Goal: Task Accomplishment & Management: Complete application form

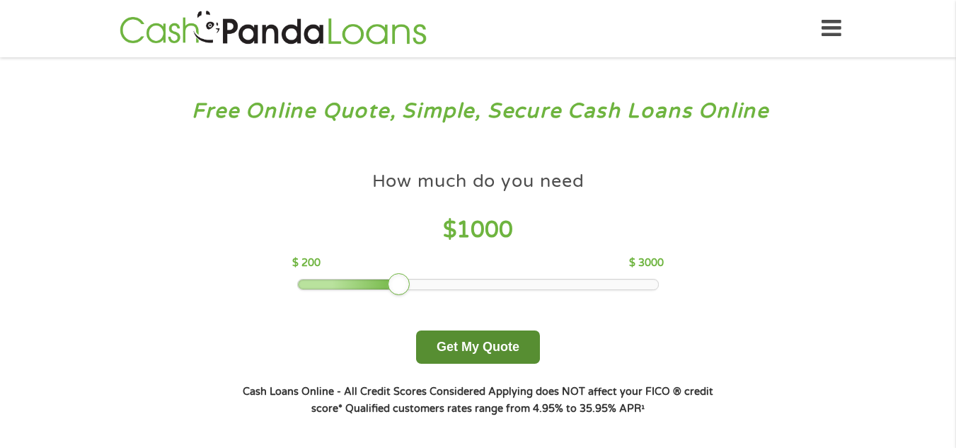
click at [455, 345] on button "Get My Quote" at bounding box center [478, 347] width 124 height 33
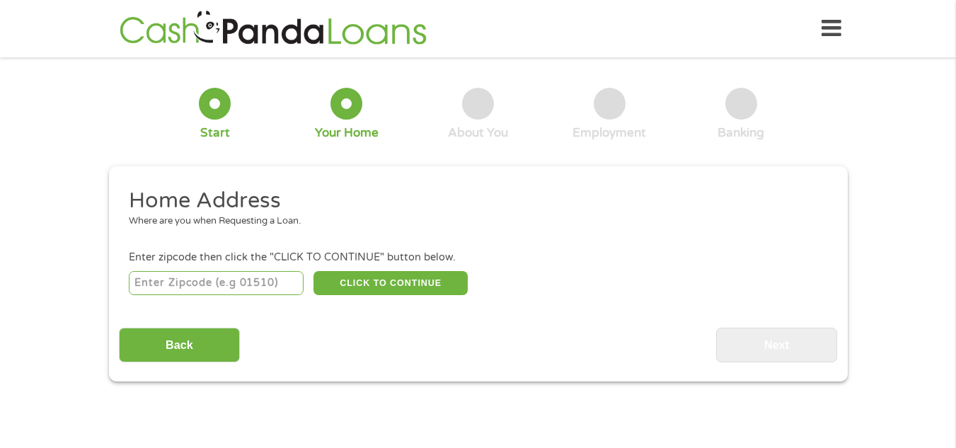
click at [209, 289] on input "number" at bounding box center [216, 283] width 175 height 24
type input "38115"
click at [334, 285] on button "CLICK TO CONTINUE" at bounding box center [391, 283] width 154 height 24
type input "38115"
type input "[GEOGRAPHIC_DATA]"
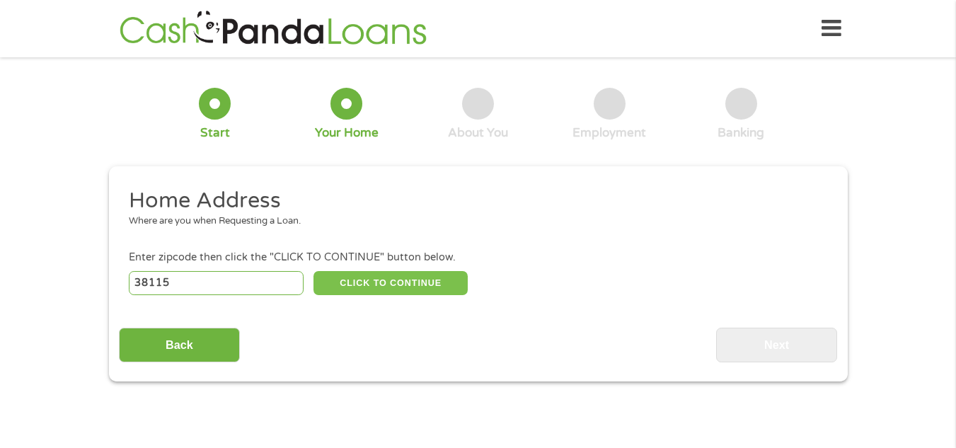
select select "[US_STATE]"
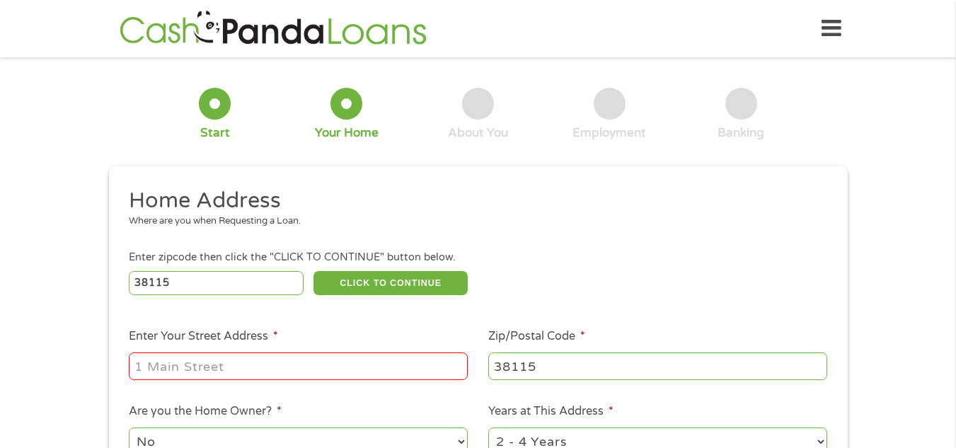
click at [214, 367] on input "Enter Your Street Address *" at bounding box center [298, 366] width 339 height 27
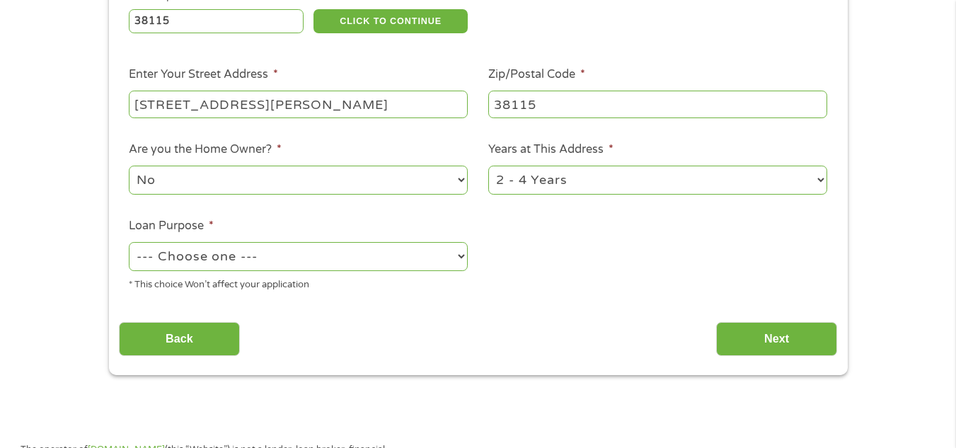
scroll to position [283, 0]
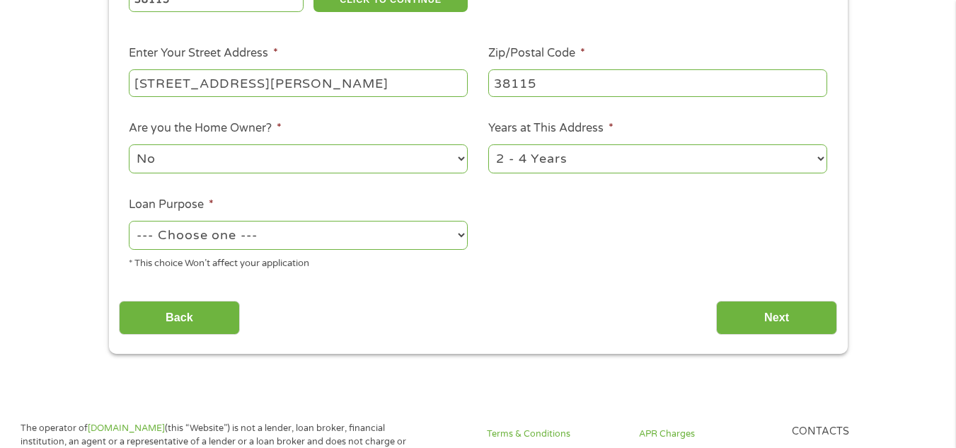
type input "[STREET_ADDRESS][PERSON_NAME]"
click at [363, 234] on select "--- Choose one --- Pay Bills Debt Consolidation Home Improvement Major Purchase…" at bounding box center [298, 235] width 339 height 29
select select "shorttermcash"
click at [129, 221] on select "--- Choose one --- Pay Bills Debt Consolidation Home Improvement Major Purchase…" at bounding box center [298, 235] width 339 height 29
click at [737, 321] on input "Next" at bounding box center [776, 318] width 121 height 35
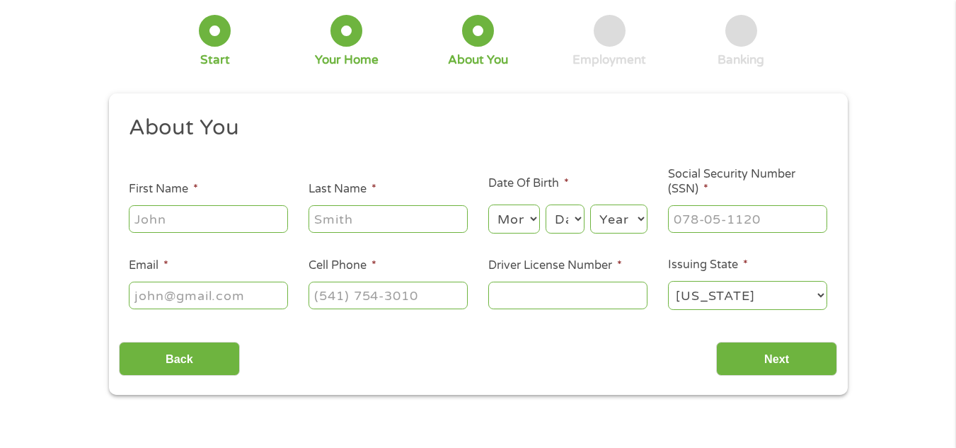
scroll to position [0, 0]
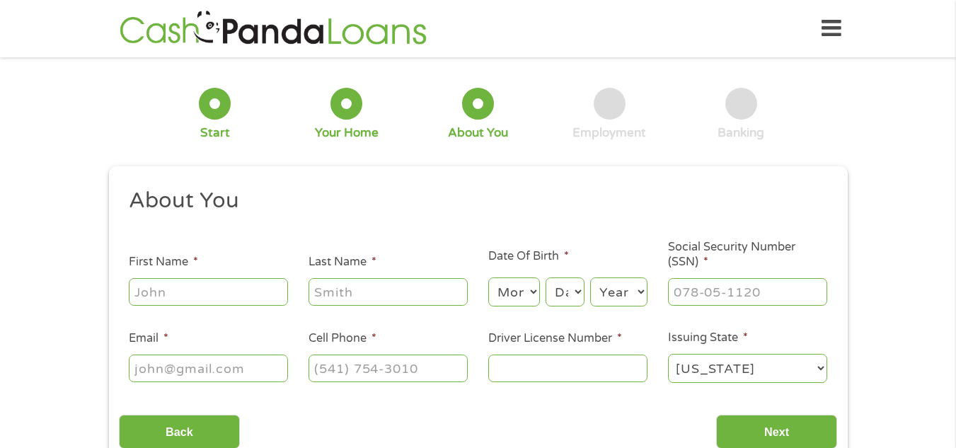
click at [176, 280] on input "First Name *" at bounding box center [208, 291] width 159 height 27
type input "vurline"
type input "[US_STATE]"
select select "11"
select select "15"
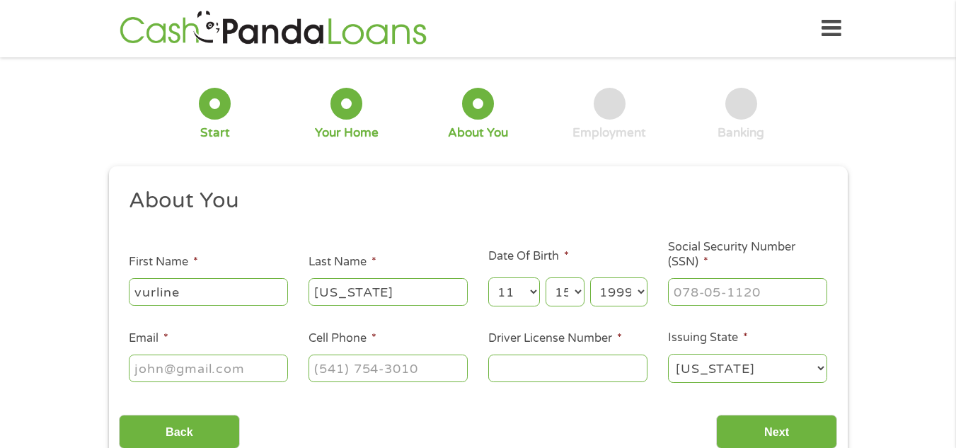
select select "1994"
type input "411-77-6124"
click at [217, 363] on input "Email *" at bounding box center [208, 368] width 159 height 27
type input "[EMAIL_ADDRESS][DOMAIN_NAME]"
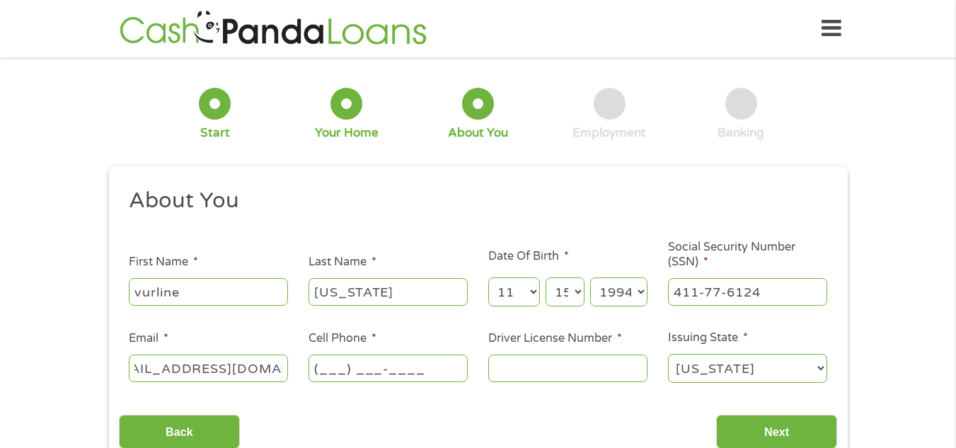
scroll to position [0, 0]
type input "[PHONE_NUMBER]"
click at [498, 379] on input "Driver License Number *" at bounding box center [567, 368] width 159 height 27
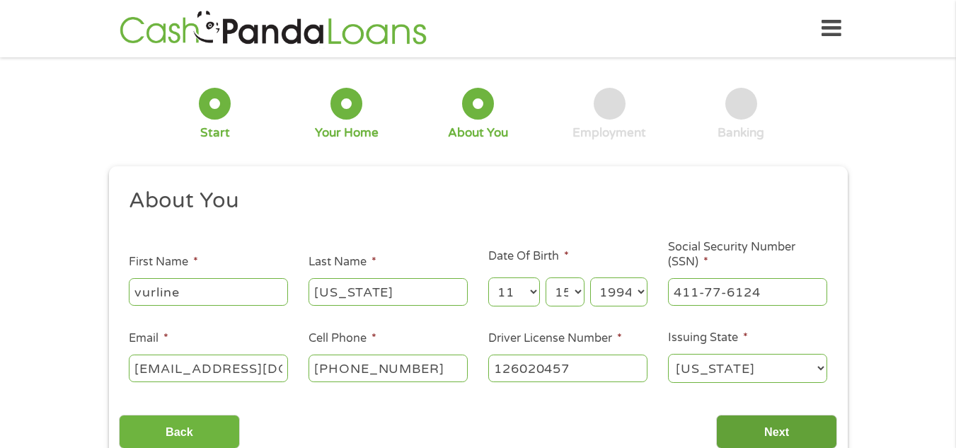
type input "126020457"
click at [764, 432] on input "Next" at bounding box center [776, 432] width 121 height 35
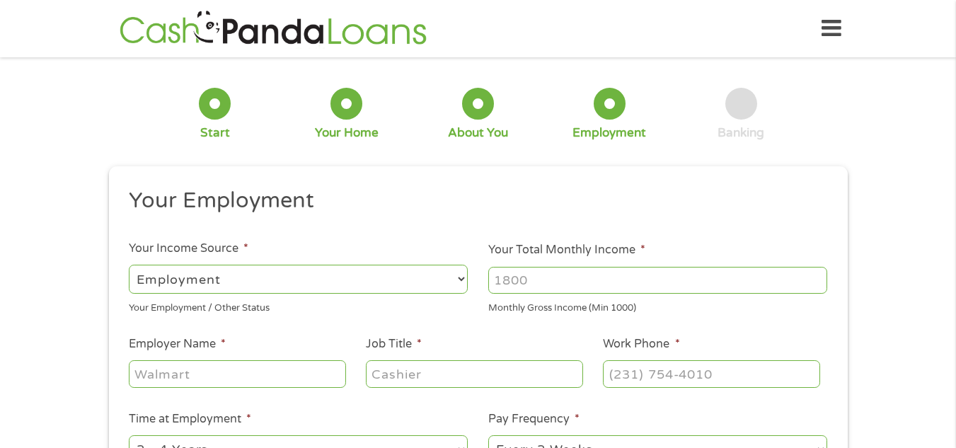
scroll to position [6, 6]
click at [342, 279] on select "--- Choose one --- Employment [DEMOGRAPHIC_DATA] Benefits" at bounding box center [298, 279] width 339 height 29
click at [129, 265] on select "--- Choose one --- Employment [DEMOGRAPHIC_DATA] Benefits" at bounding box center [298, 279] width 339 height 29
click at [511, 291] on input "Your Total Monthly Income *" at bounding box center [657, 280] width 339 height 27
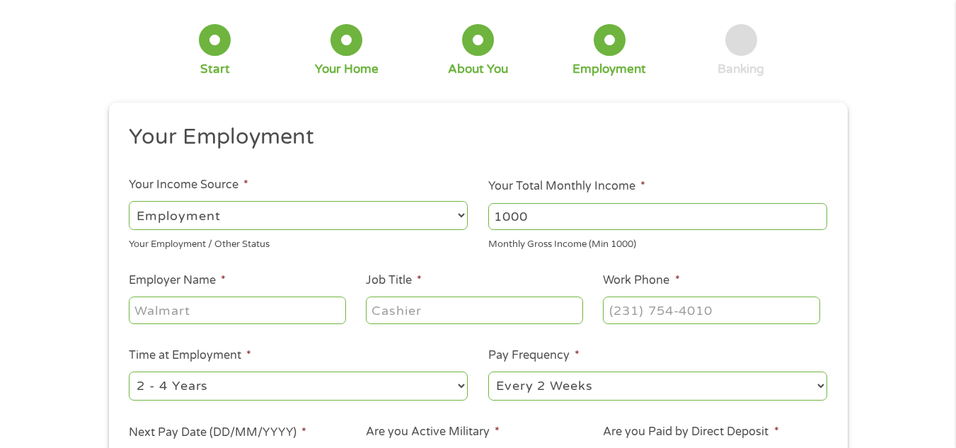
scroll to position [85, 0]
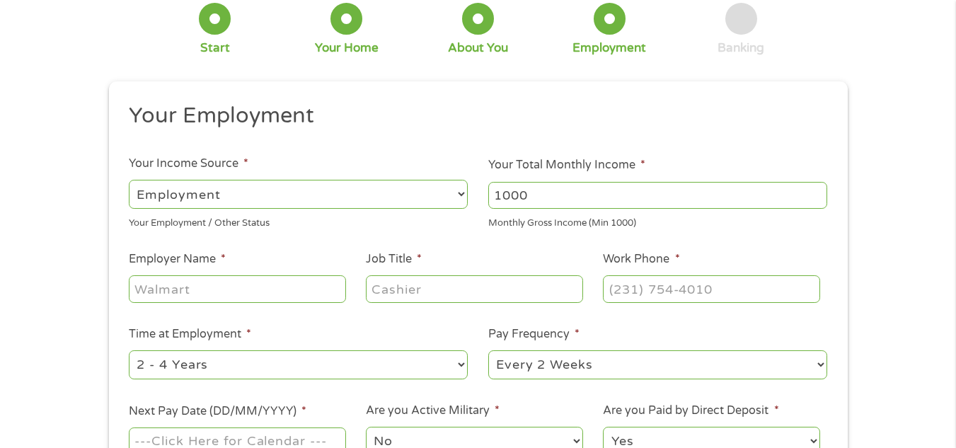
click at [180, 285] on input "Employer Name *" at bounding box center [237, 288] width 217 height 27
click at [538, 198] on input "1000" at bounding box center [657, 195] width 339 height 27
type input "1500"
click at [203, 283] on input "Employer Name *" at bounding box center [237, 288] width 217 height 27
type input "[PERSON_NAME]"
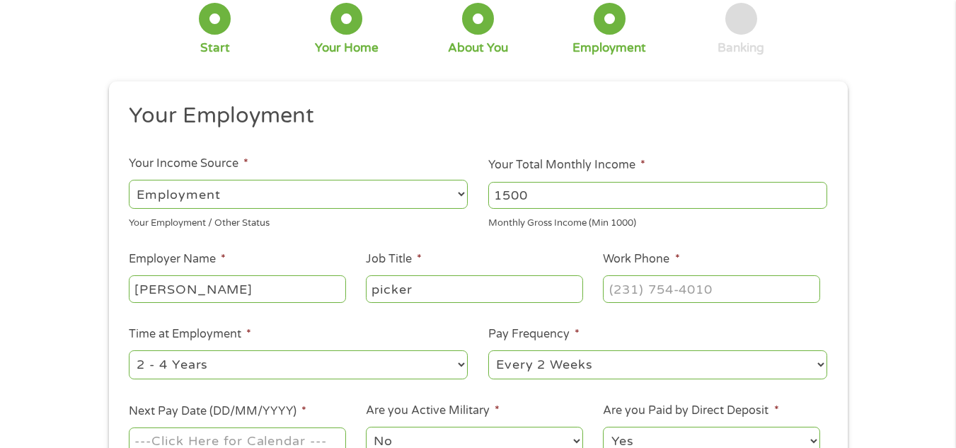
type input "picker"
type input "[PHONE_NUMBER]"
click at [536, 402] on li "Are you Active Military * No Yes" at bounding box center [474, 430] width 237 height 56
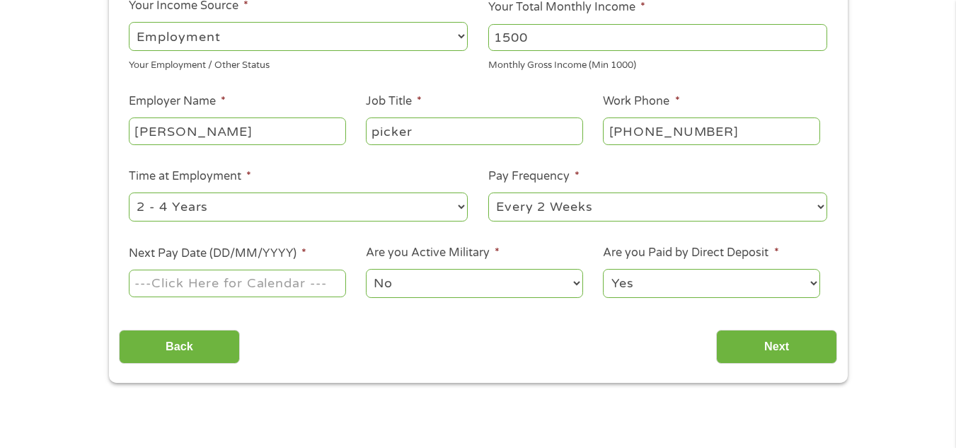
scroll to position [255, 0]
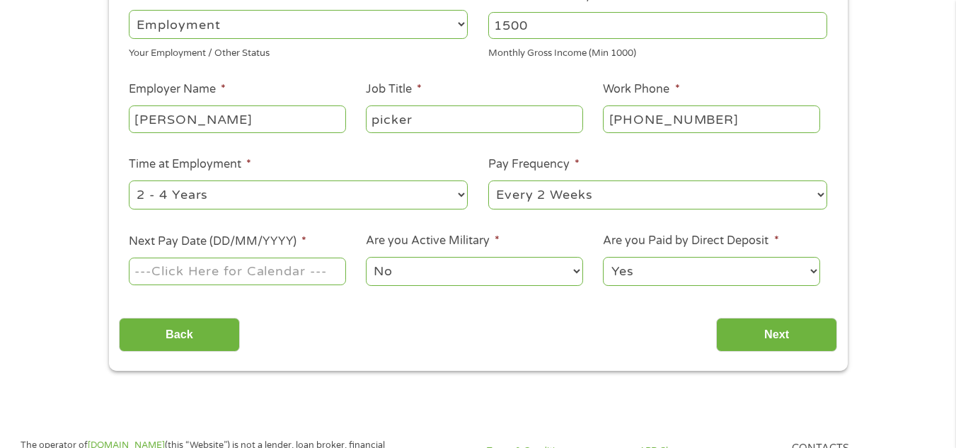
click at [173, 277] on input "Next Pay Date (DD/MM/YYYY) *" at bounding box center [237, 271] width 217 height 27
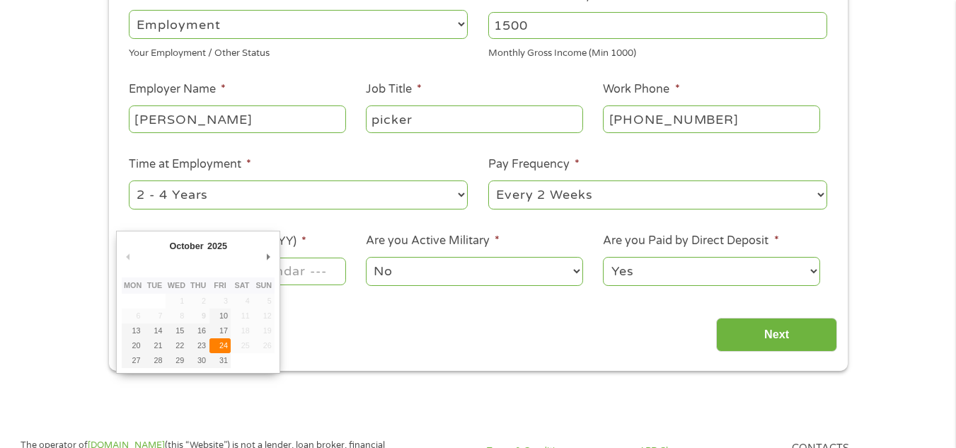
type input "[DATE]"
click at [295, 277] on input "[DATE]" at bounding box center [237, 271] width 217 height 27
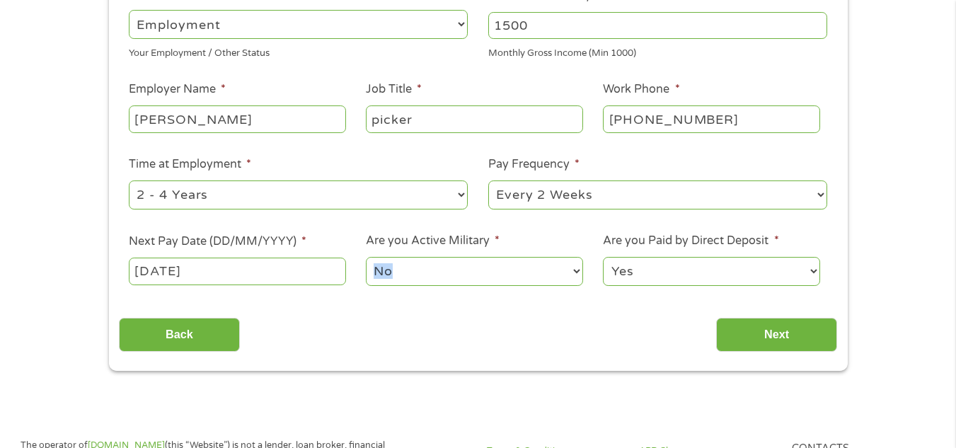
drag, startPoint x: 377, startPoint y: 313, endPoint x: 428, endPoint y: 275, distance: 63.3
click at [428, 275] on div "Your Employment Your Income Source * --- Choose one --- Employment [DEMOGRAPHIC…" at bounding box center [478, 142] width 718 height 420
click at [428, 275] on select "No Yes" at bounding box center [474, 271] width 217 height 29
click at [342, 299] on div "Your Employment Your Income Source * --- Choose one --- Employment [DEMOGRAPHIC…" at bounding box center [478, 142] width 718 height 420
click at [722, 348] on input "Next" at bounding box center [776, 335] width 121 height 35
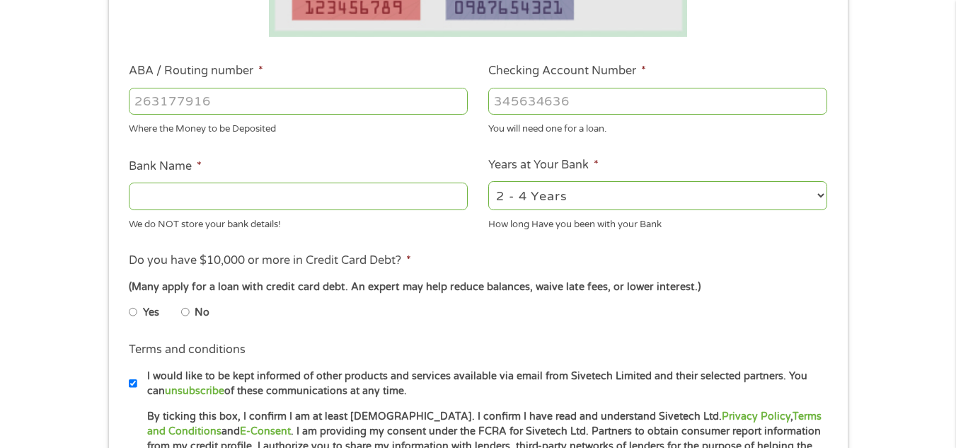
scroll to position [396, 0]
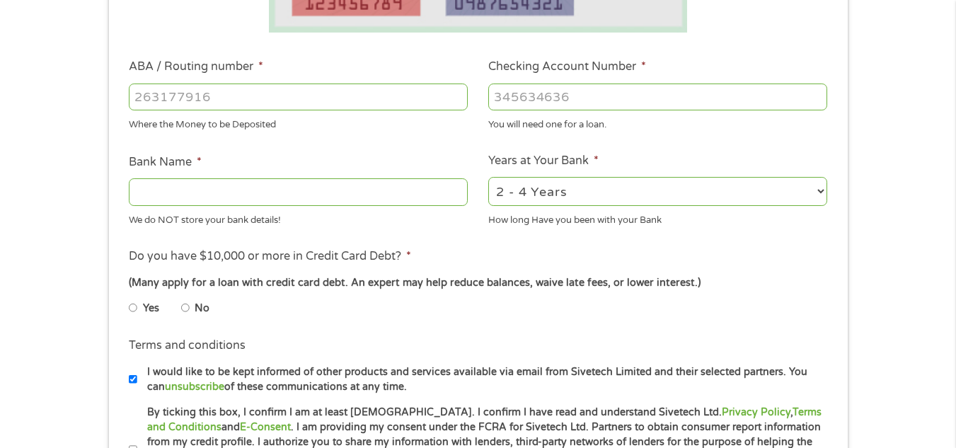
click at [237, 97] on input "ABA / Routing number *" at bounding box center [298, 97] width 339 height 27
type input "091302966"
type input "CHOICE FINANCIAL GROUP"
type input "091302966"
click at [534, 100] on input "Checking Account Number *" at bounding box center [657, 97] width 339 height 27
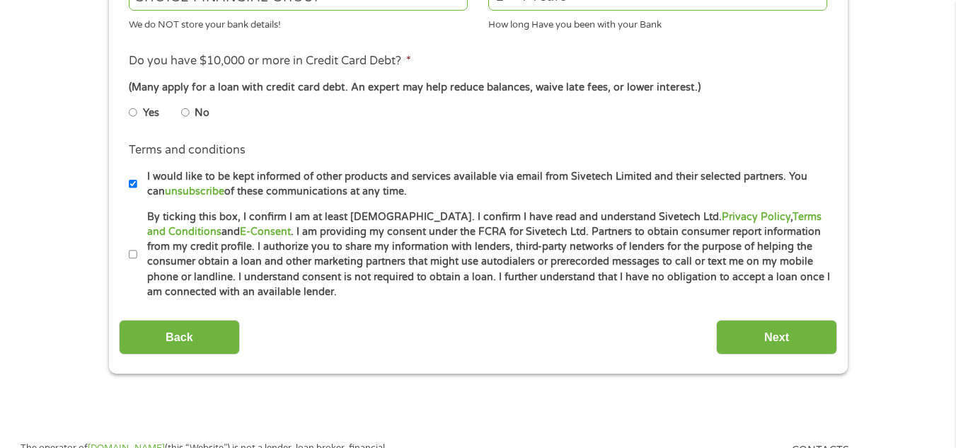
scroll to position [595, 0]
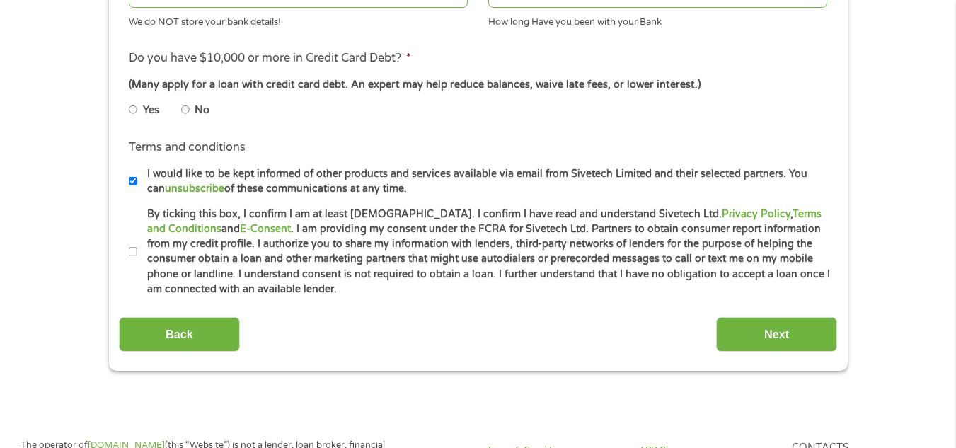
type input "304119699136"
click at [185, 113] on input "No" at bounding box center [185, 109] width 8 height 23
radio input "true"
click at [133, 248] on input "By ticking this box, I confirm I am at least [DEMOGRAPHIC_DATA]. I confirm I ha…" at bounding box center [133, 252] width 8 height 23
checkbox input "true"
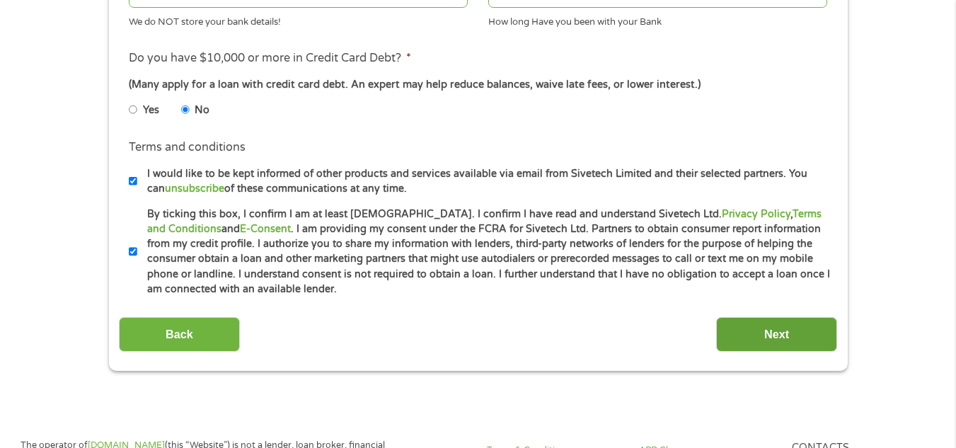
click at [753, 335] on input "Next" at bounding box center [776, 334] width 121 height 35
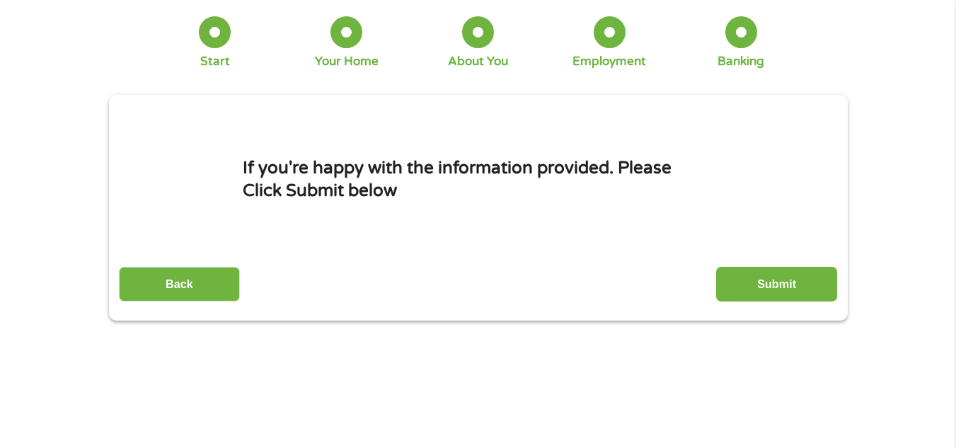
scroll to position [0, 0]
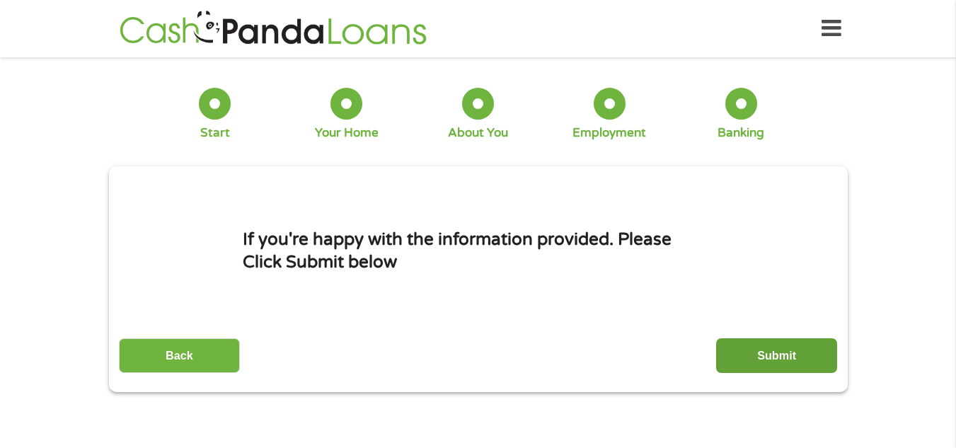
click at [732, 351] on input "Submit" at bounding box center [776, 355] width 121 height 35
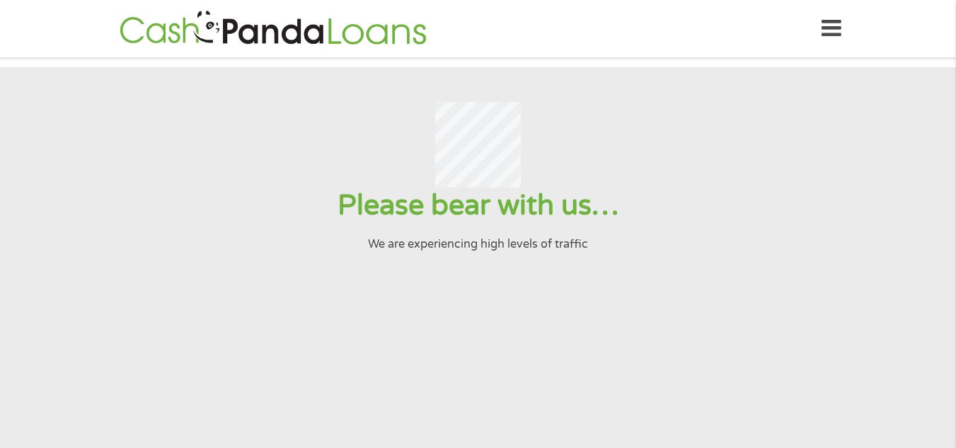
click at [732, 351] on section "Please bear with us… We are experiencing high levels of traffic" at bounding box center [478, 306] width 956 height 478
